Goal: Check status

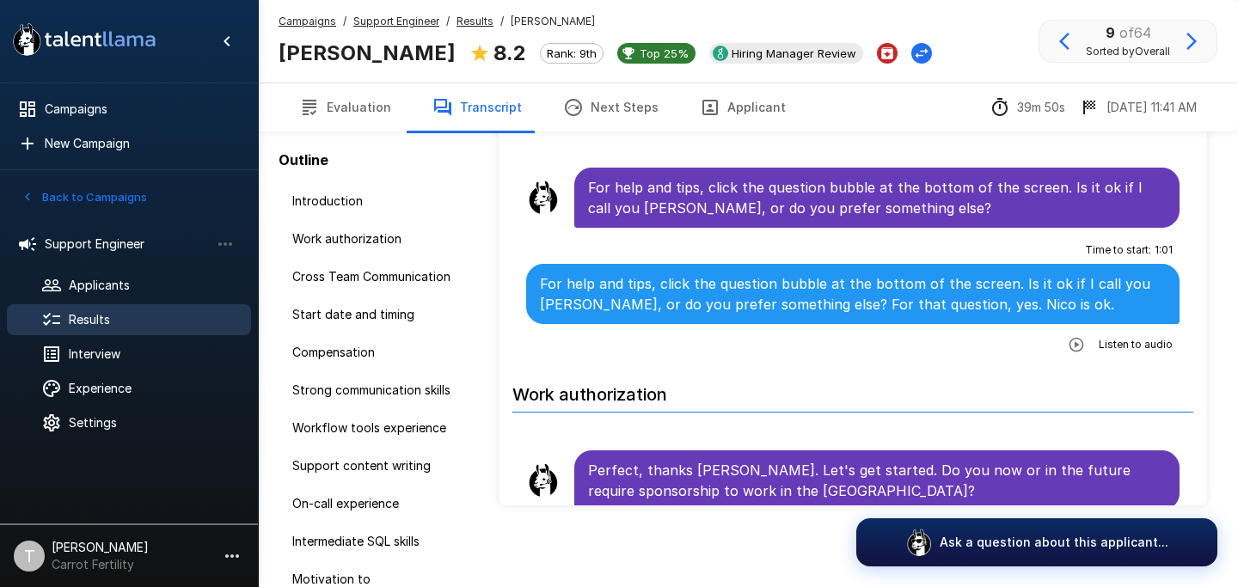
scroll to position [4813, 0]
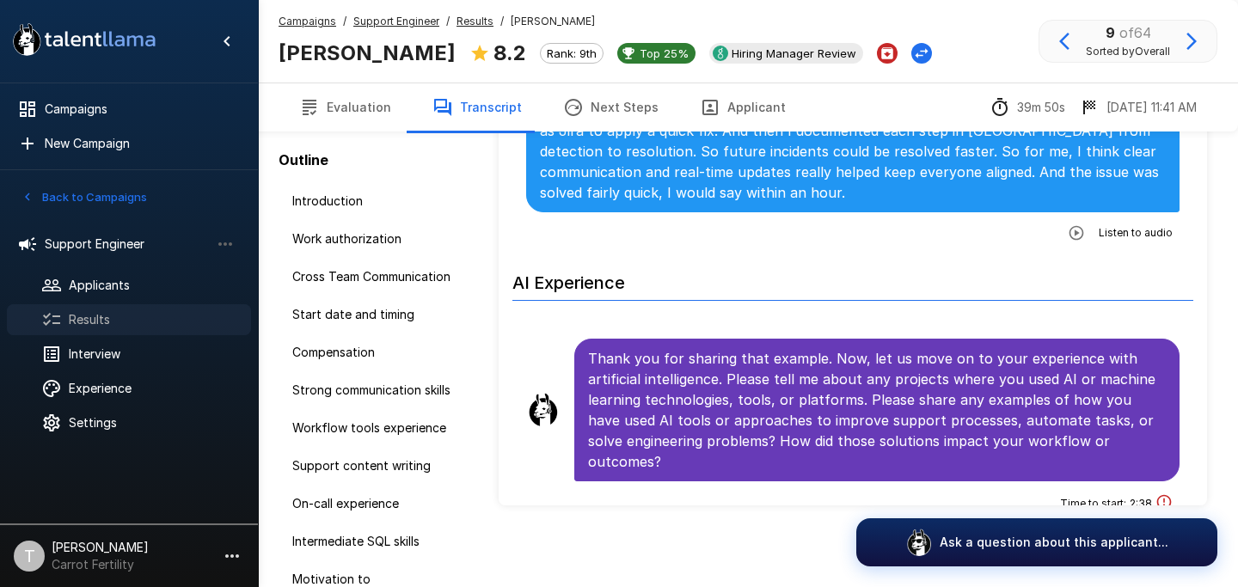
click at [128, 322] on span "Results" at bounding box center [153, 319] width 169 height 17
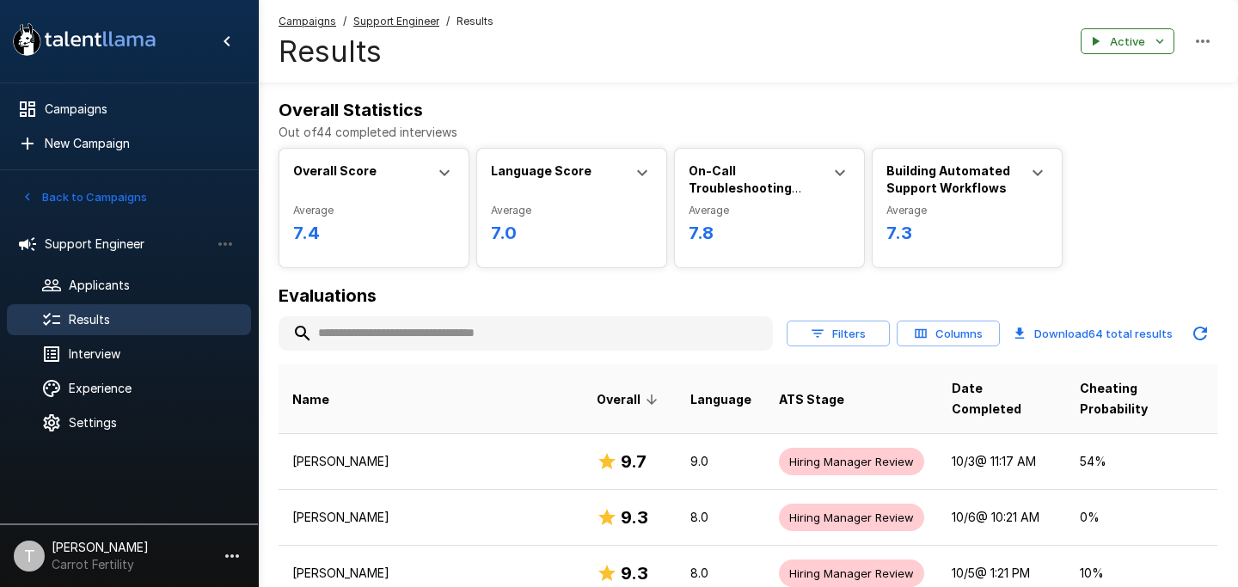
click at [128, 322] on span "Results" at bounding box center [153, 319] width 169 height 17
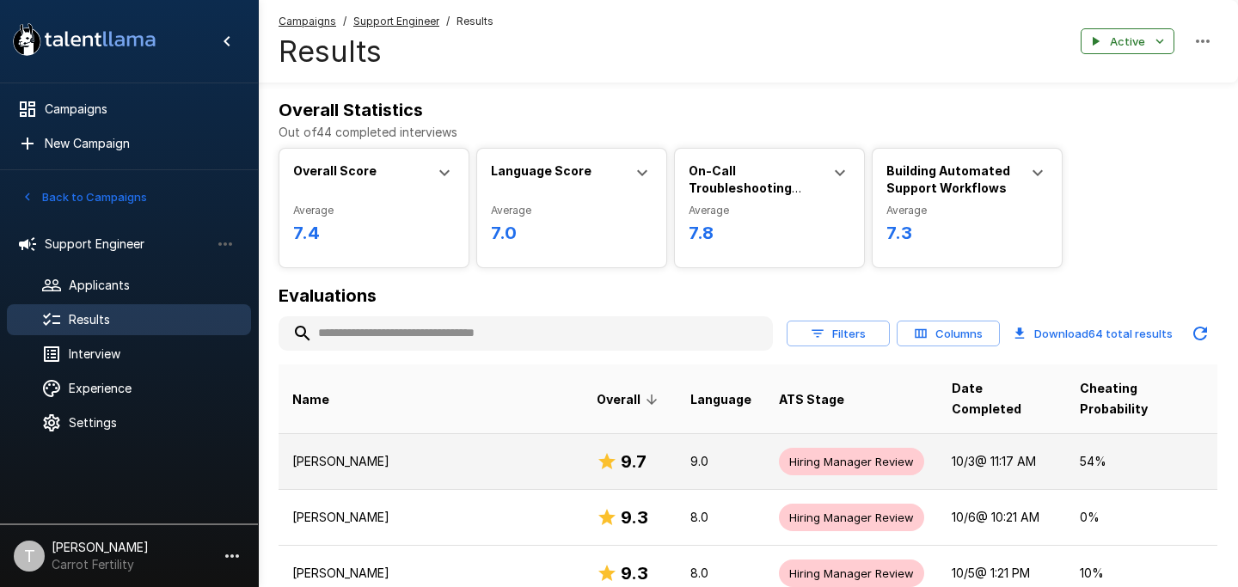
scroll to position [20, 0]
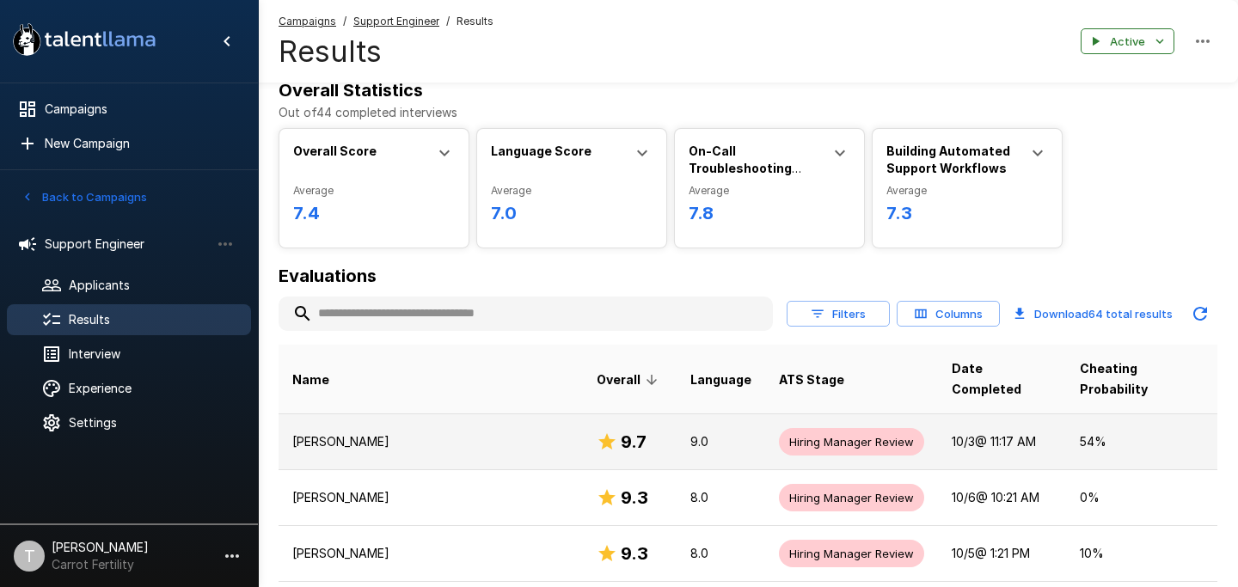
click at [400, 433] on p "[PERSON_NAME]" at bounding box center [430, 441] width 277 height 17
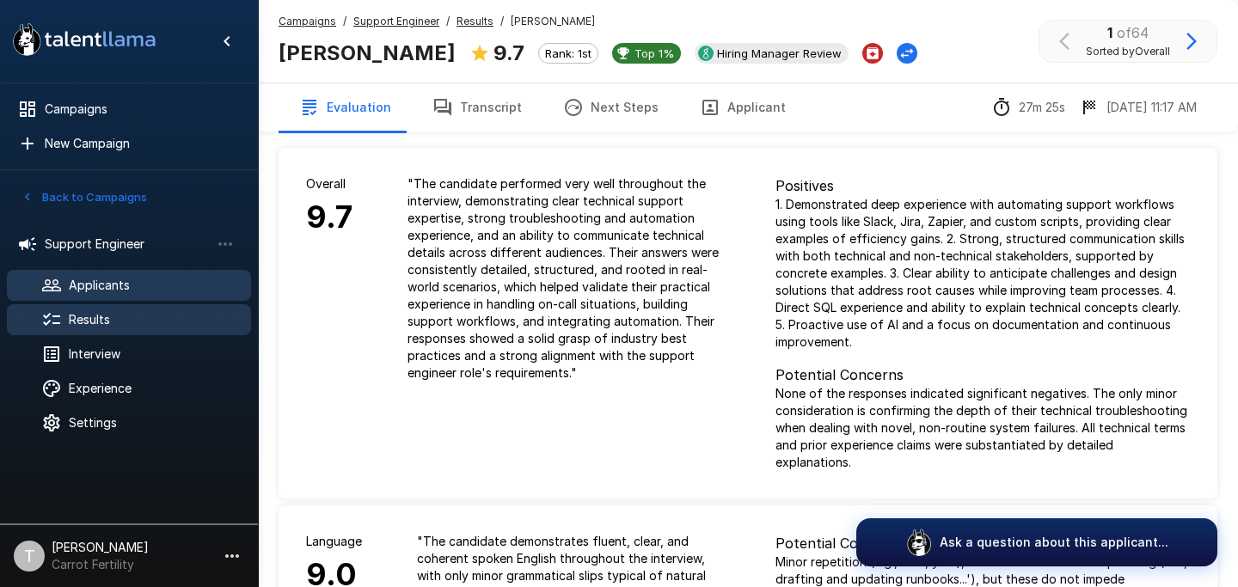
click at [150, 287] on span "Applicants" at bounding box center [153, 285] width 169 height 17
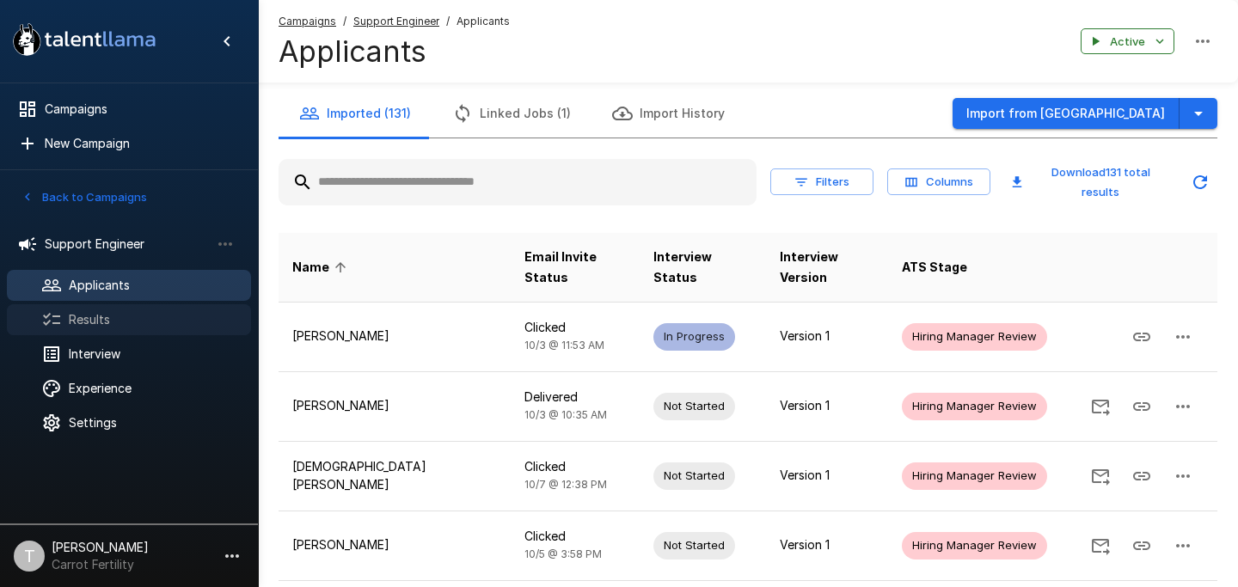
click at [135, 317] on span "Results" at bounding box center [153, 319] width 169 height 17
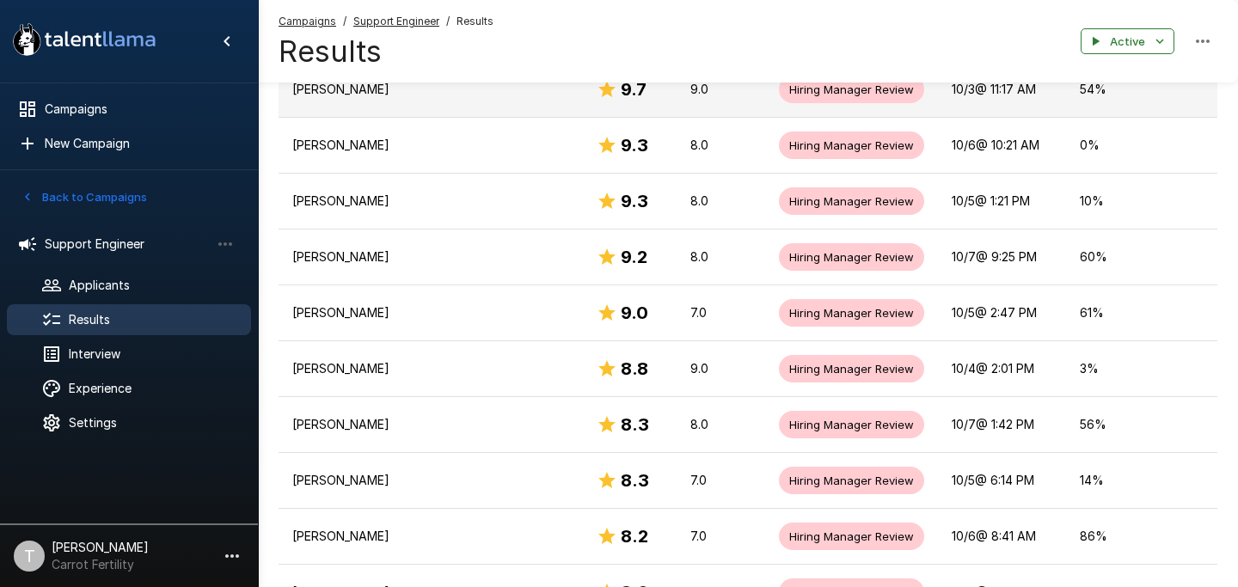
scroll to position [375, 0]
